Goal: Transaction & Acquisition: Purchase product/service

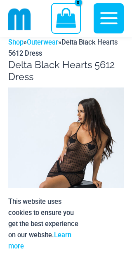
scroll to position [25, 0]
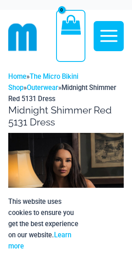
scroll to position [4, 0]
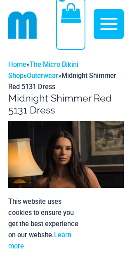
click at [117, 185] on img at bounding box center [65, 207] width 115 height 173
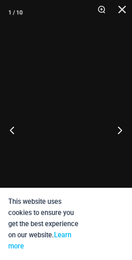
scroll to position [16, 0]
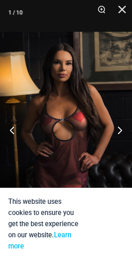
click at [117, 229] on button "Accept" at bounding box center [106, 224] width 35 height 56
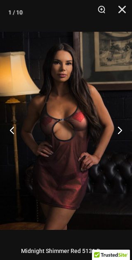
click at [119, 126] on button "Next" at bounding box center [116, 129] width 31 height 41
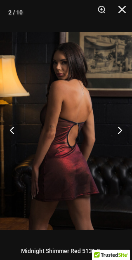
click at [122, 130] on button "Next" at bounding box center [116, 129] width 31 height 41
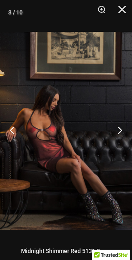
click at [121, 131] on button "Next" at bounding box center [116, 129] width 31 height 41
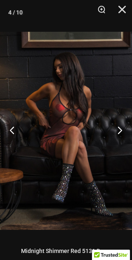
click at [123, 132] on button "Next" at bounding box center [116, 129] width 31 height 41
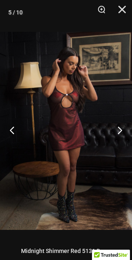
click at [124, 133] on button "Next" at bounding box center [116, 129] width 31 height 41
